Goal: Task Accomplishment & Management: Complete application form

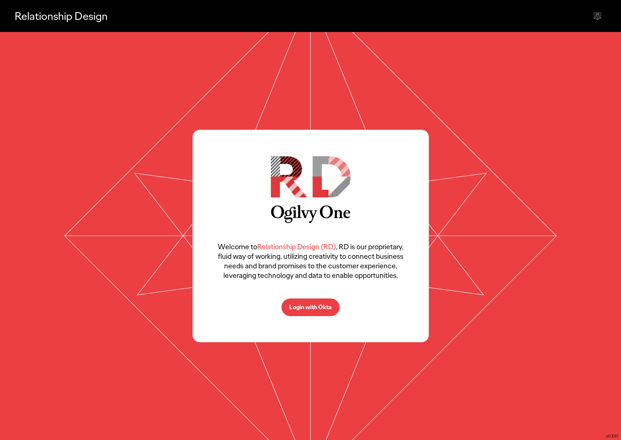
click at [312, 304] on p "Login with Okta" at bounding box center [310, 307] width 43 height 6
click at [309, 304] on p "Login with Okta" at bounding box center [310, 307] width 43 height 6
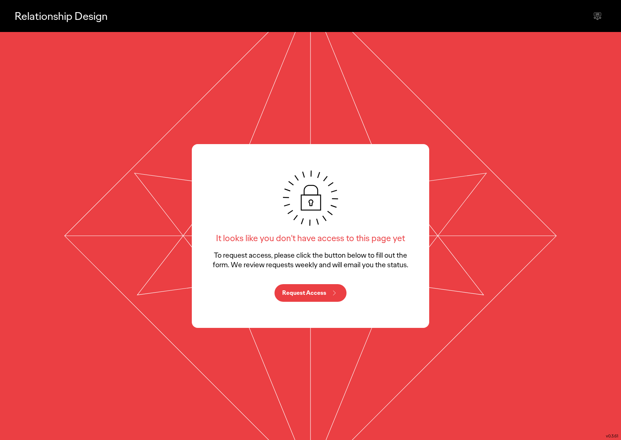
click at [320, 290] on p "Request Access" at bounding box center [304, 293] width 44 height 6
click at [599, 15] on icon at bounding box center [597, 16] width 9 height 9
click at [78, 16] on p "Relationship Design" at bounding box center [61, 15] width 93 height 15
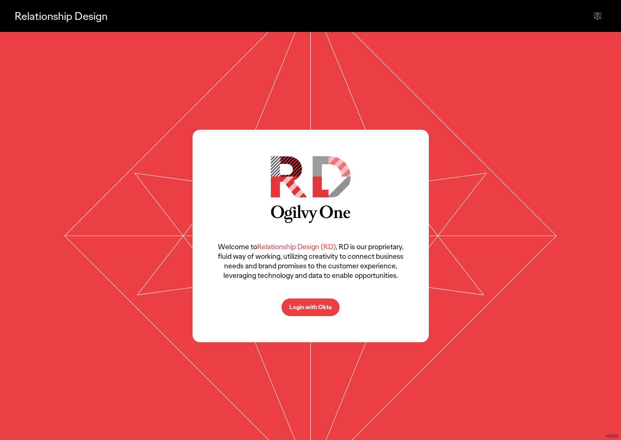
drag, startPoint x: 321, startPoint y: 301, endPoint x: 327, endPoint y: 297, distance: 7.2
click at [321, 301] on button "Login with Okta" at bounding box center [310, 307] width 58 height 18
click at [320, 311] on button "Login with Okta" at bounding box center [310, 307] width 58 height 18
click at [542, 100] on icon at bounding box center [310, 236] width 500 height 408
click at [311, 305] on p "Login with Okta" at bounding box center [310, 307] width 43 height 6
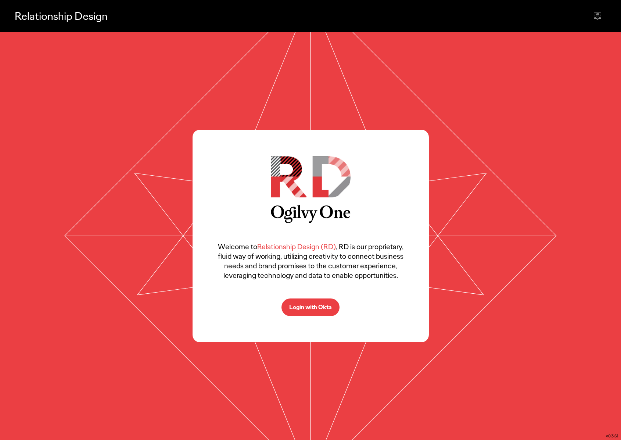
drag, startPoint x: 529, startPoint y: 107, endPoint x: 530, endPoint y: 112, distance: 5.0
click at [529, 108] on icon at bounding box center [310, 236] width 500 height 408
